Goal: Task Accomplishment & Management: Use online tool/utility

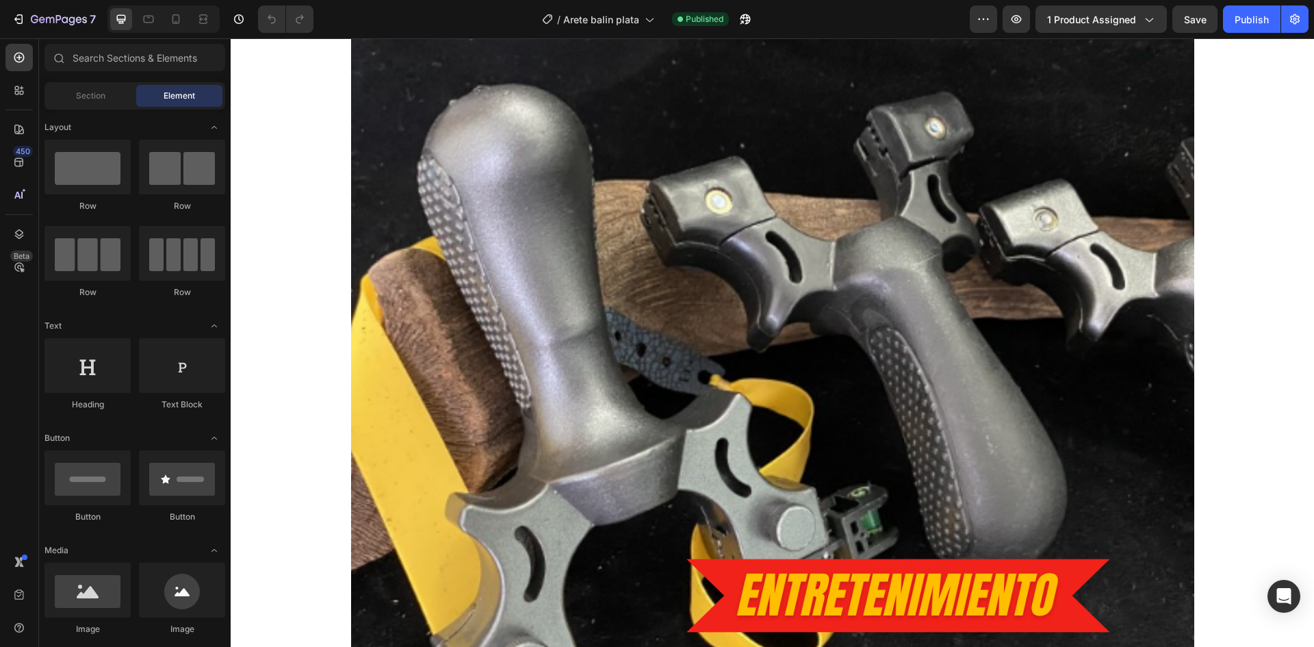
scroll to position [958, 0]
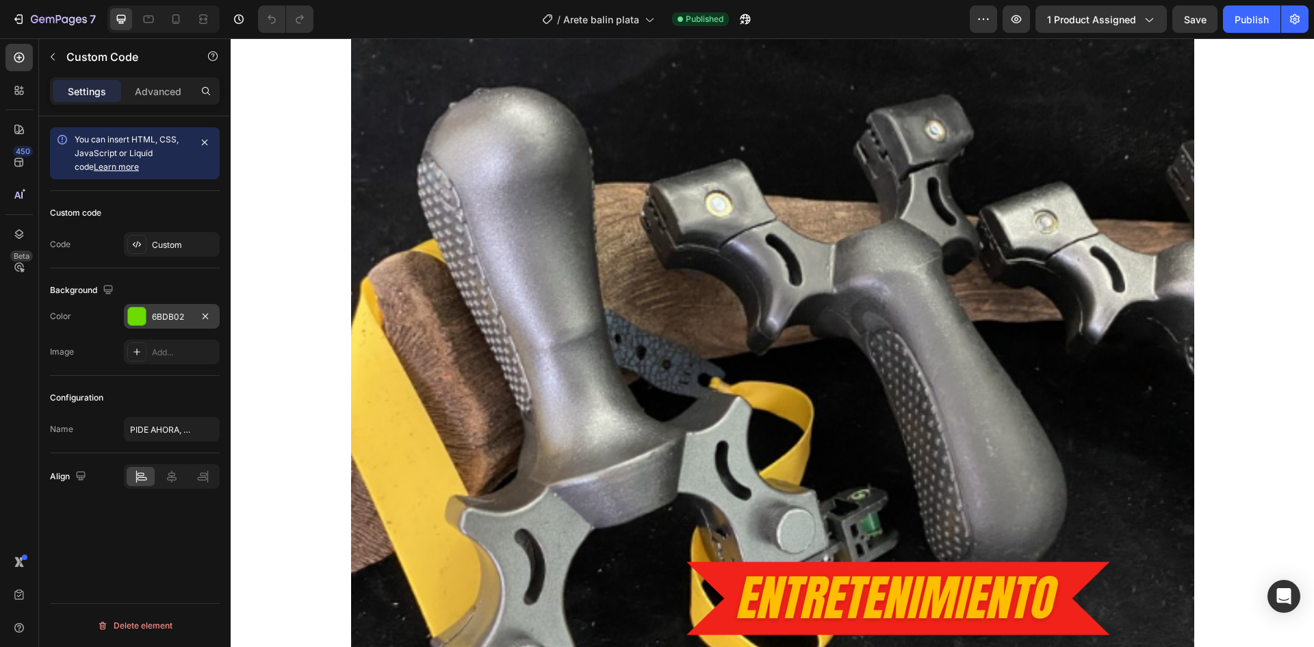
click at [146, 313] on div "6BDB02" at bounding box center [172, 316] width 96 height 25
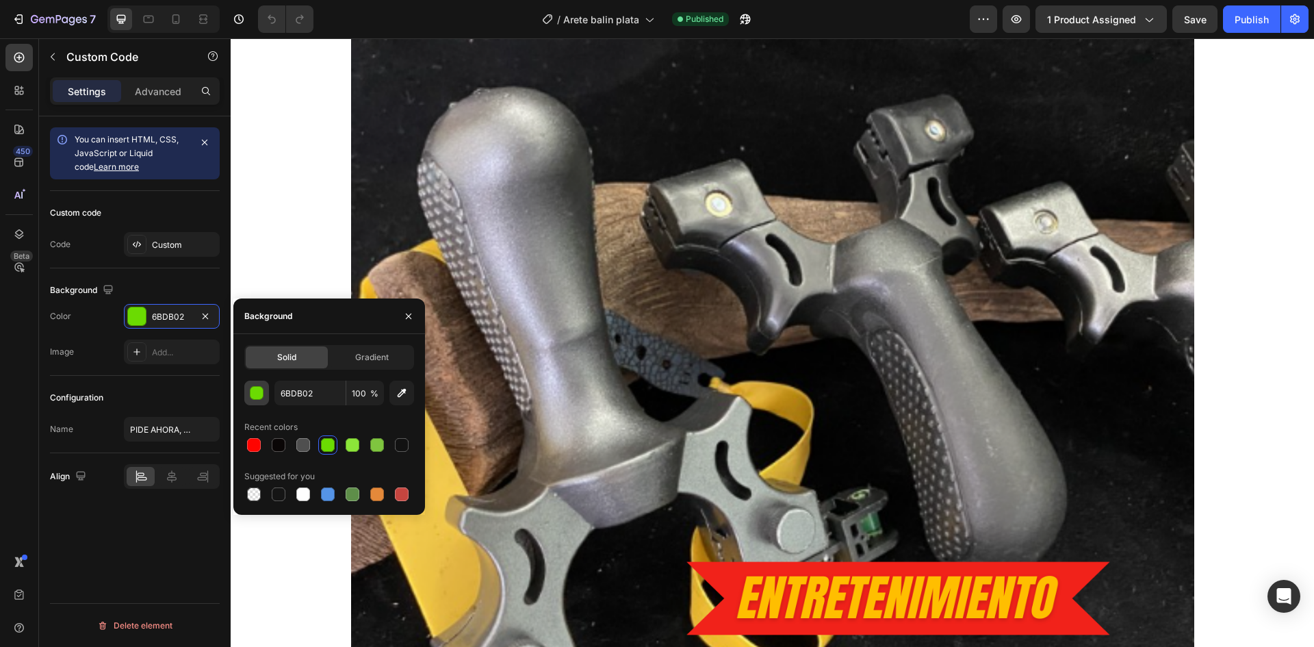
click at [264, 391] on button "button" at bounding box center [256, 393] width 25 height 25
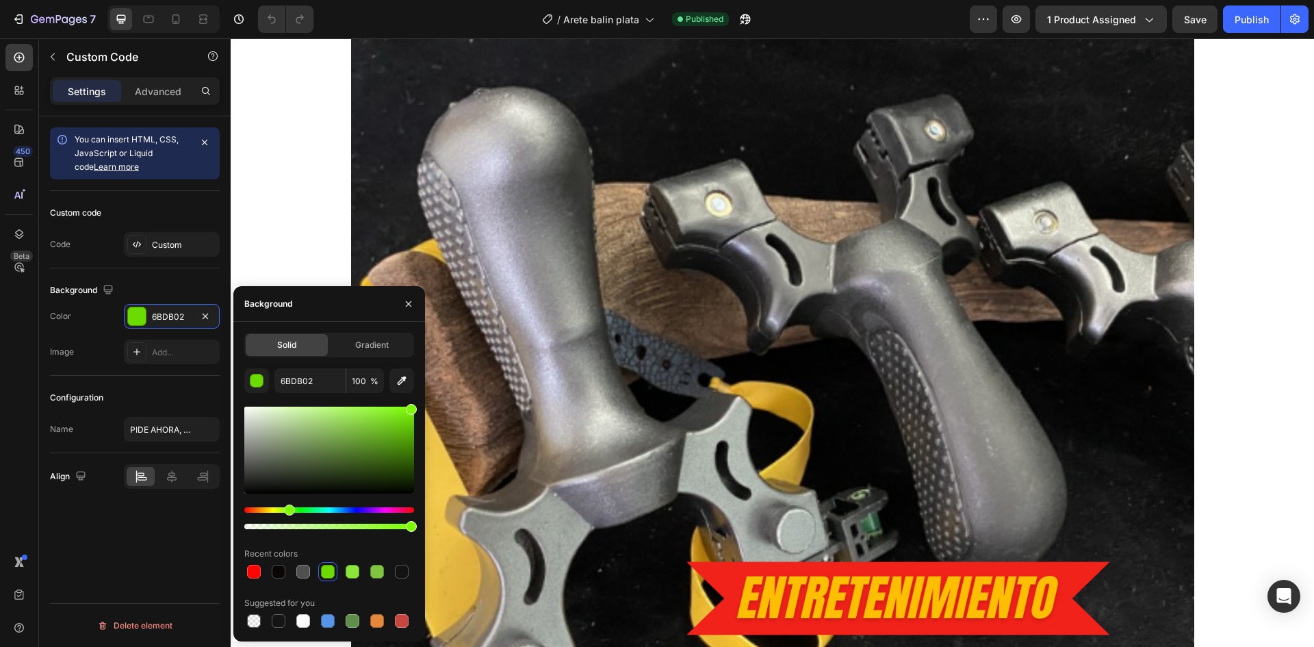
drag, startPoint x: 411, startPoint y: 425, endPoint x: 415, endPoint y: 400, distance: 25.8
click at [415, 400] on div "Solid Gradient 6BDB02 100 % Recent colors Suggested for you" at bounding box center [329, 482] width 192 height 298
drag, startPoint x: 409, startPoint y: 411, endPoint x: 411, endPoint y: 428, distance: 17.2
click at [411, 428] on div at bounding box center [411, 430] width 11 height 11
click at [331, 576] on div at bounding box center [328, 572] width 14 height 14
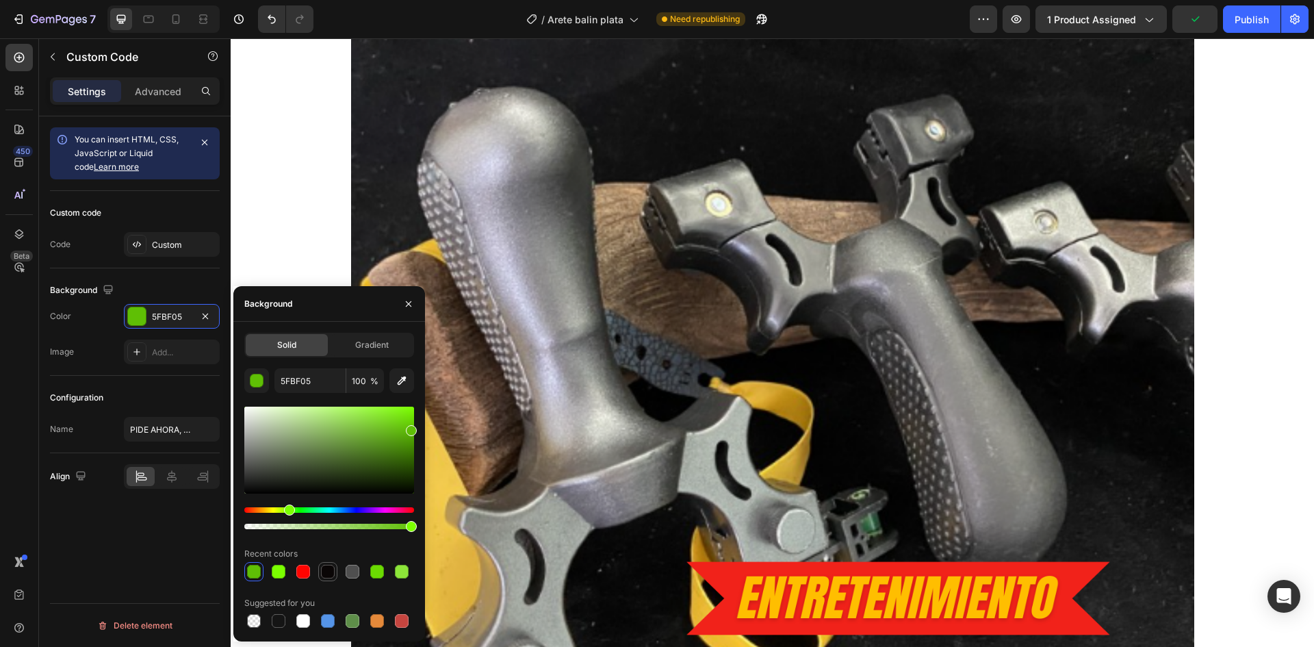
type input "0A0606"
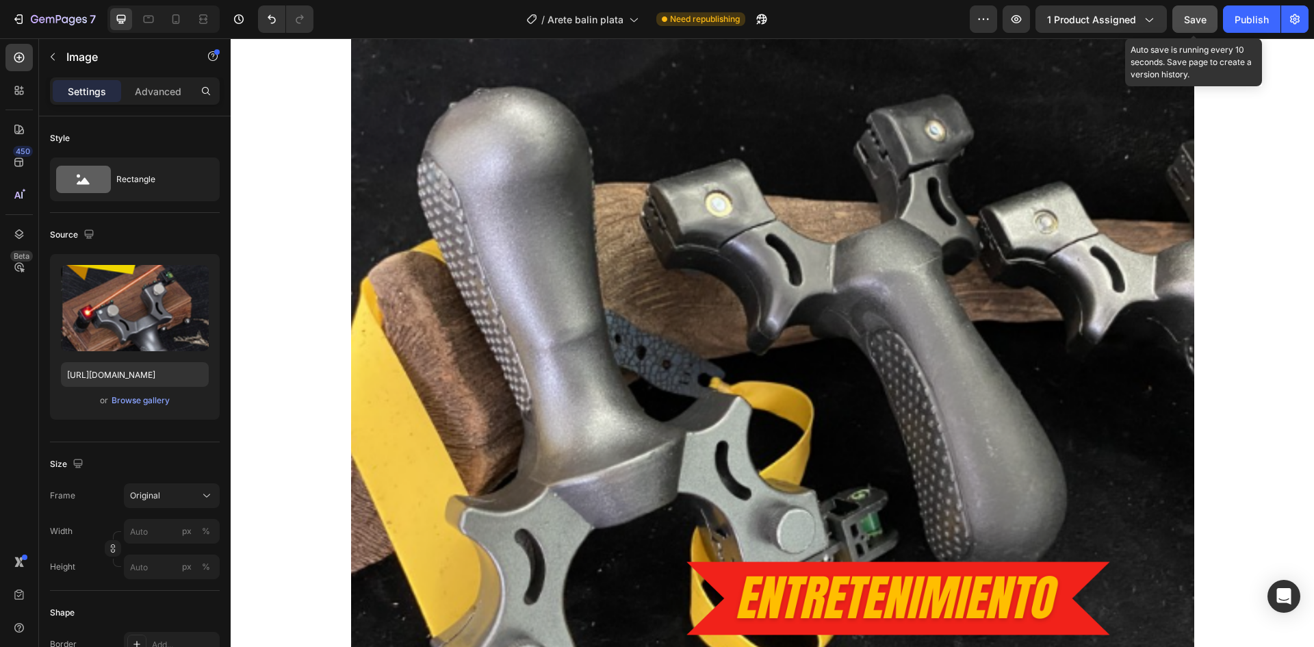
click at [1192, 18] on span "Save" at bounding box center [1195, 20] width 23 height 12
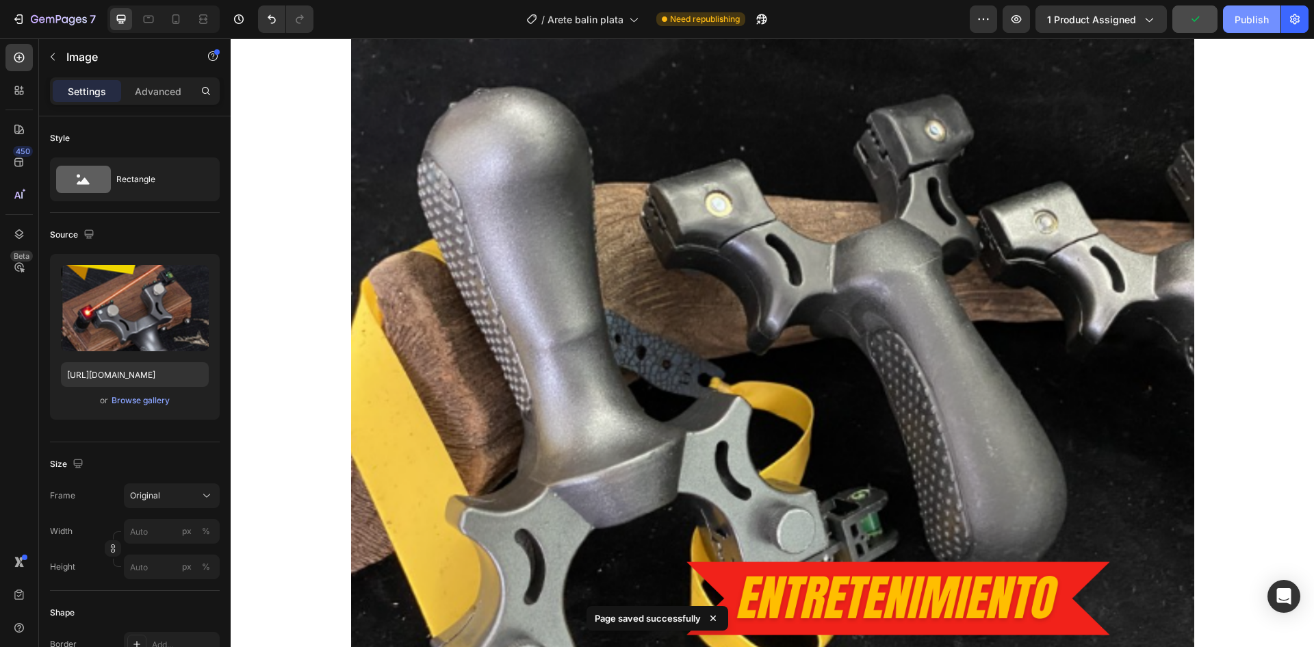
click at [1257, 18] on div "Publish" at bounding box center [1252, 19] width 34 height 14
click at [1019, 22] on icon "button" at bounding box center [1017, 19] width 14 height 14
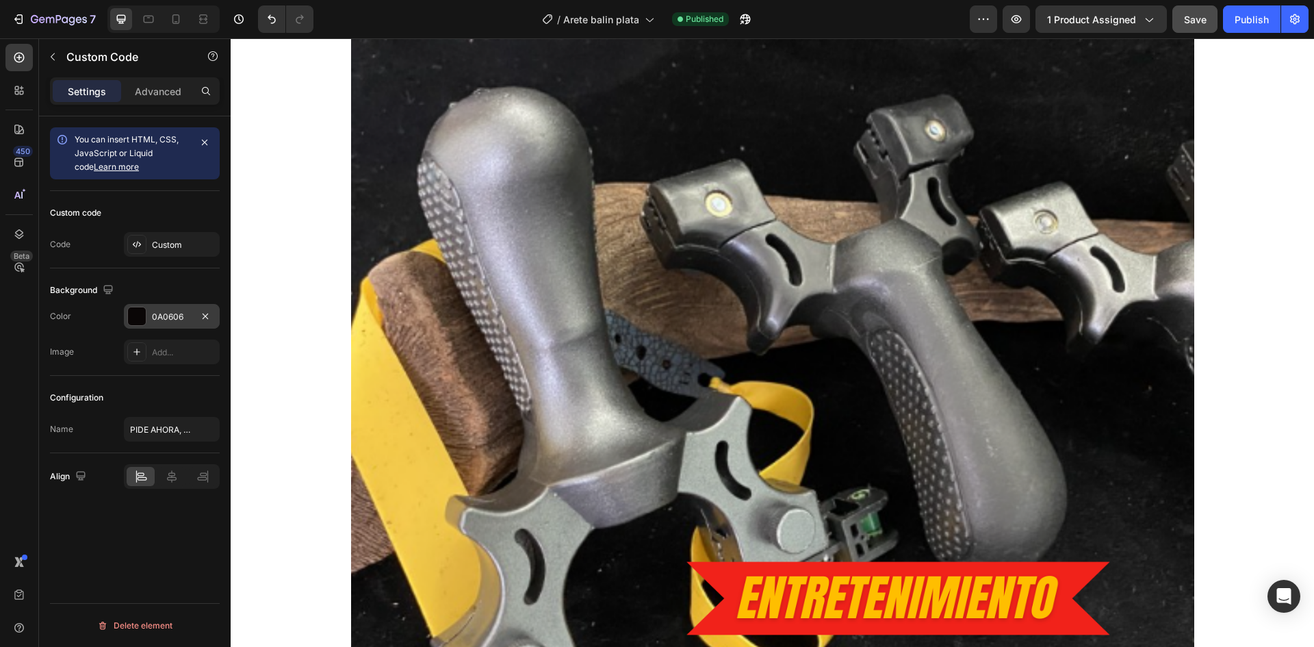
click at [138, 309] on div at bounding box center [137, 316] width 18 height 18
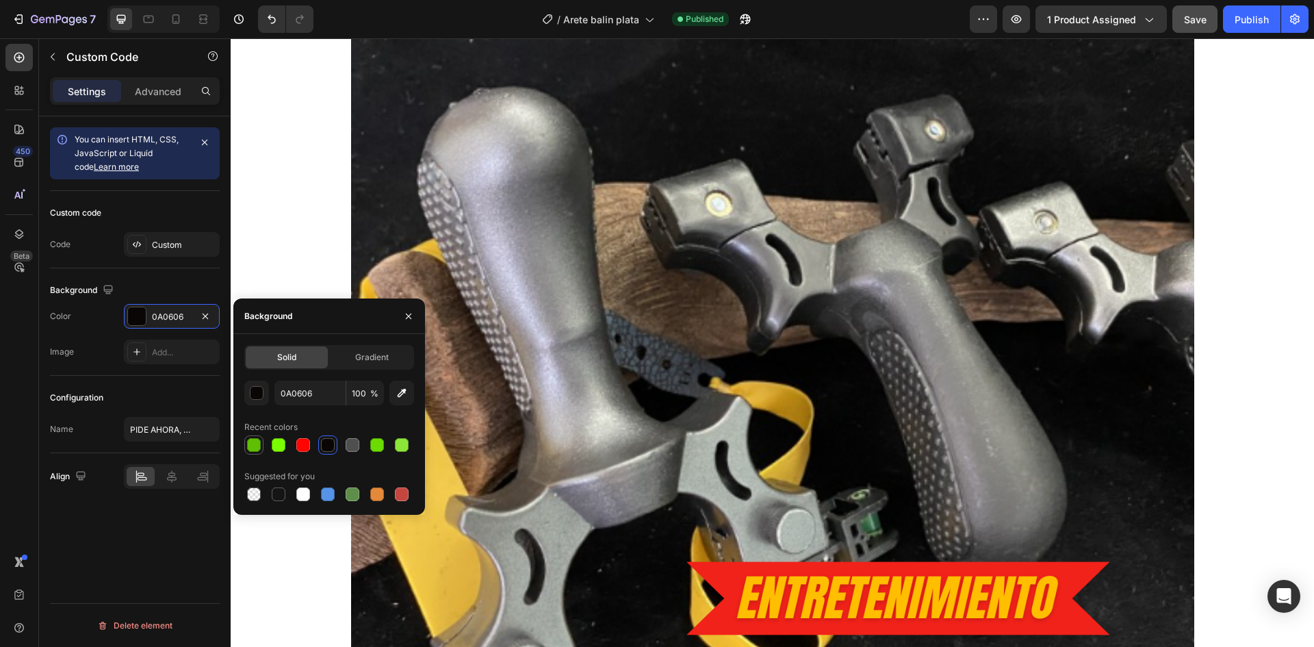
click at [258, 446] on div at bounding box center [254, 445] width 14 height 14
type input "5FBF05"
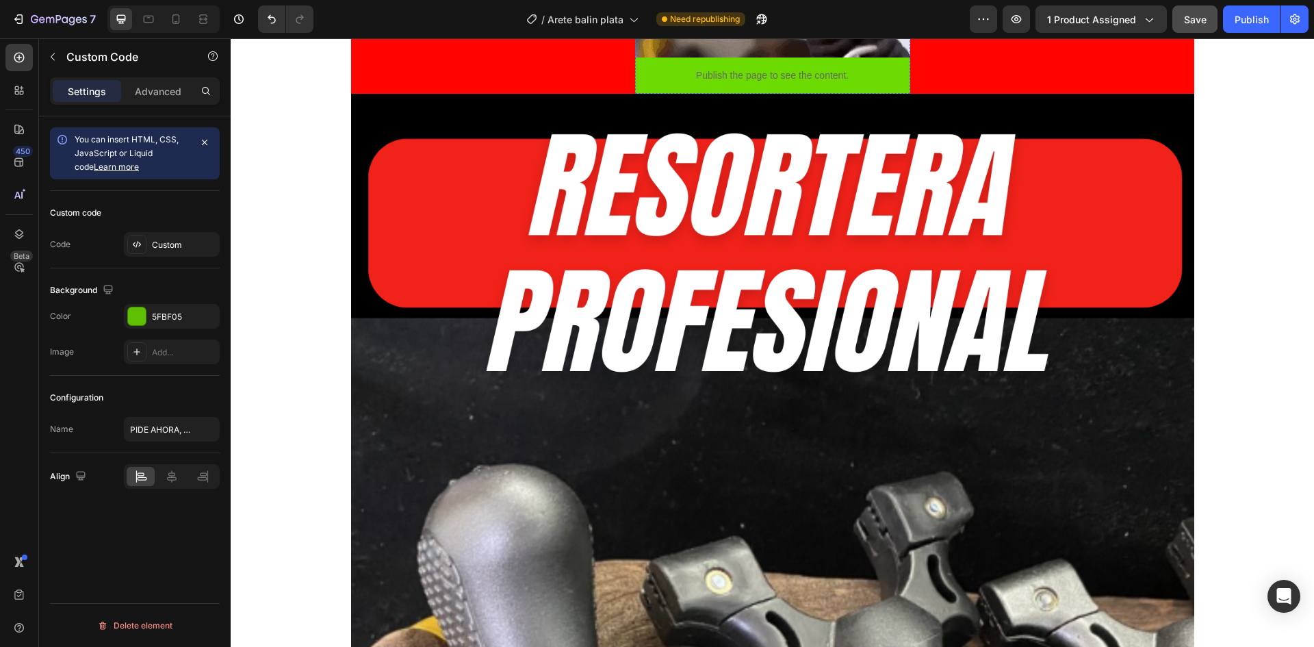
scroll to position [821, 0]
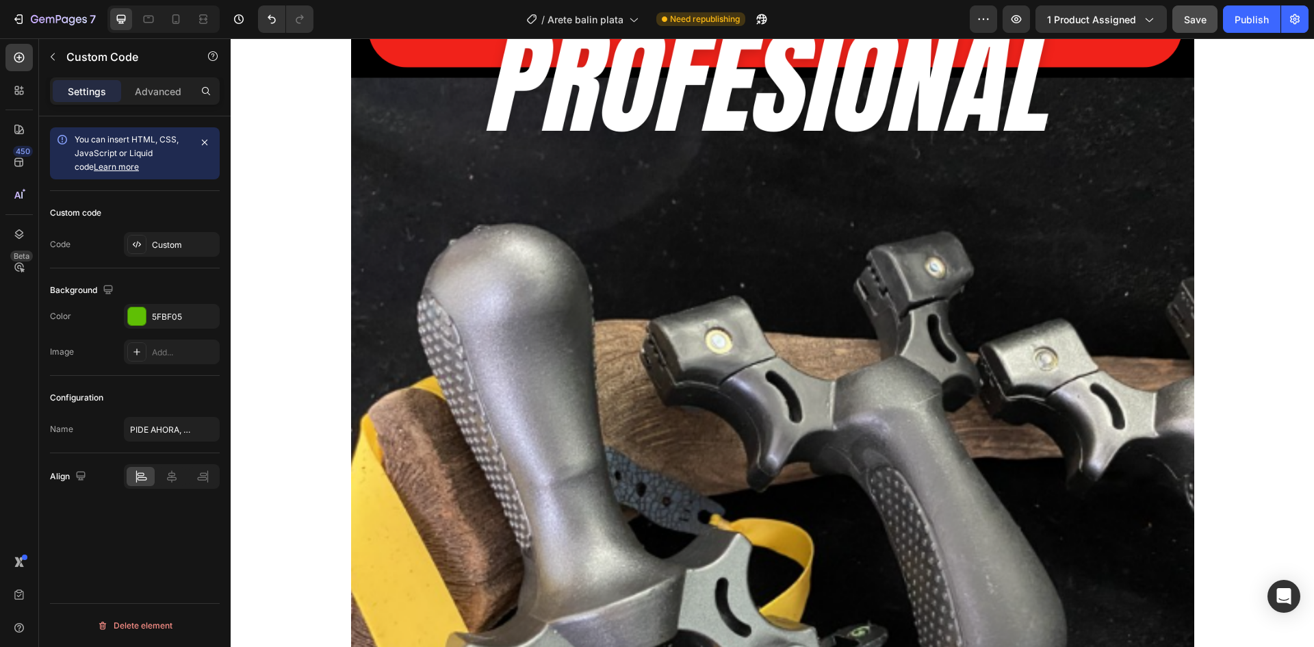
click at [1205, 31] on button "Save" at bounding box center [1195, 18] width 45 height 27
click at [1240, 30] on button "Publish" at bounding box center [1251, 18] width 57 height 27
click at [157, 79] on div "Settings Advanced" at bounding box center [135, 90] width 170 height 27
click at [155, 88] on p "Advanced" at bounding box center [158, 91] width 47 height 14
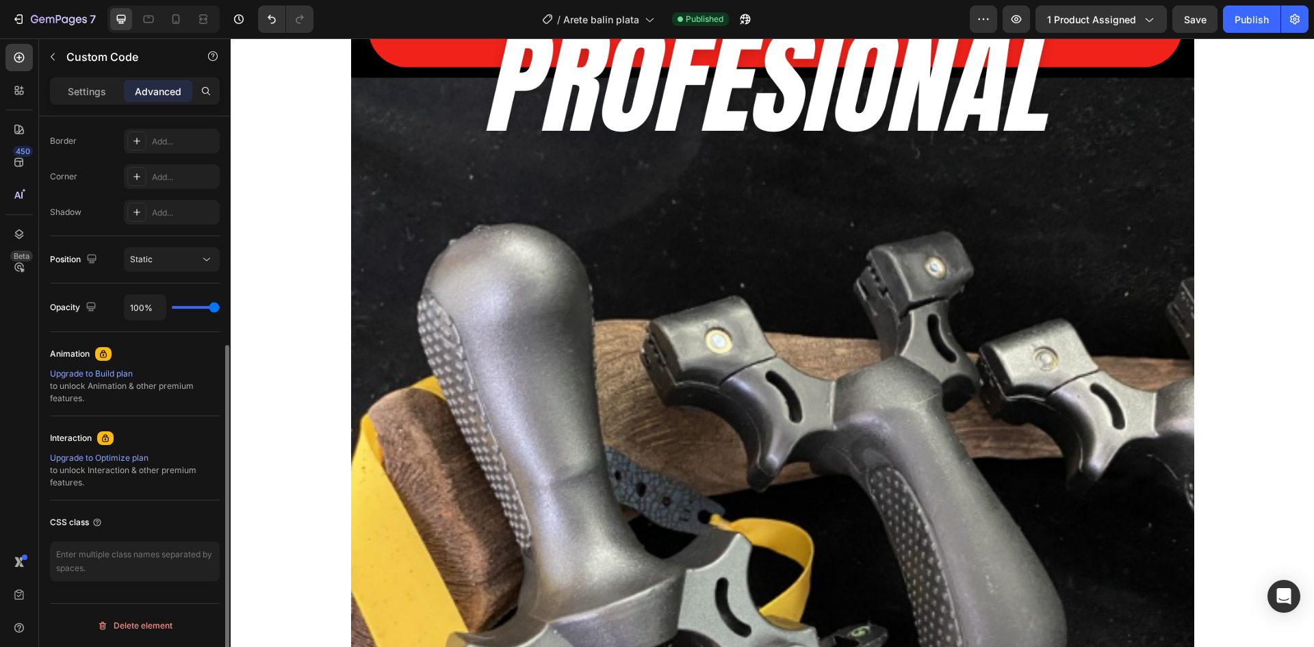
scroll to position [0, 0]
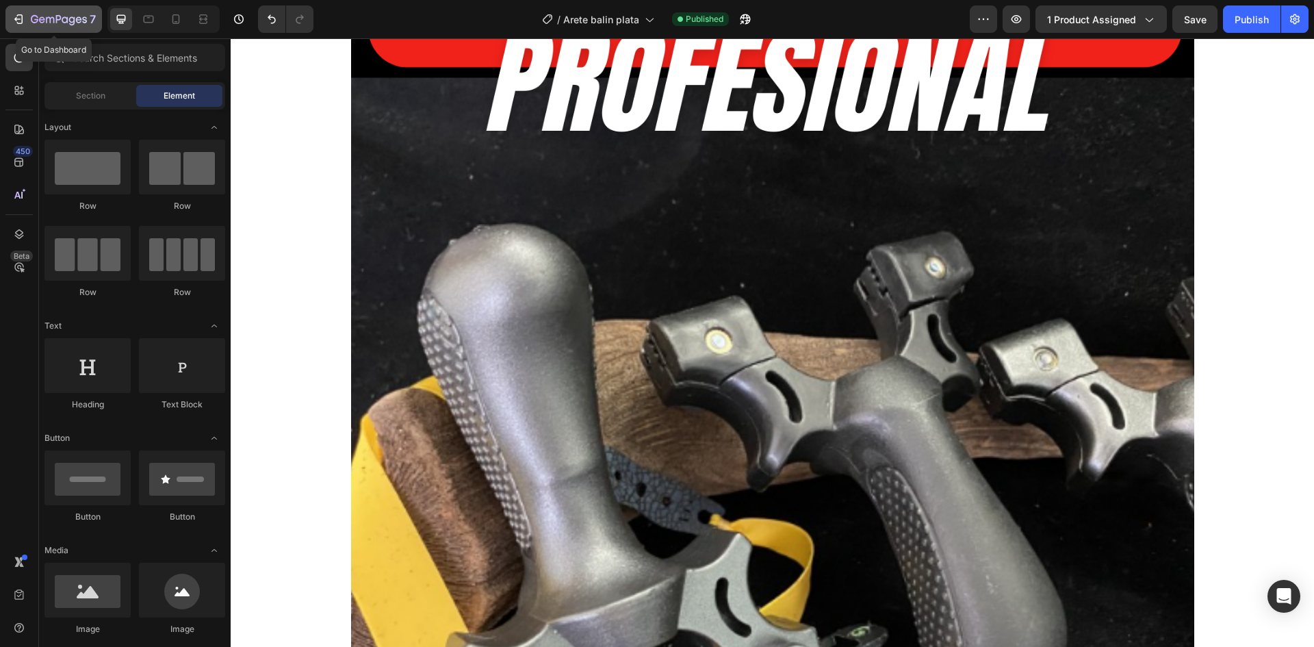
click at [31, 6] on button "7" at bounding box center [53, 18] width 97 height 27
